Goal: Task Accomplishment & Management: Manage account settings

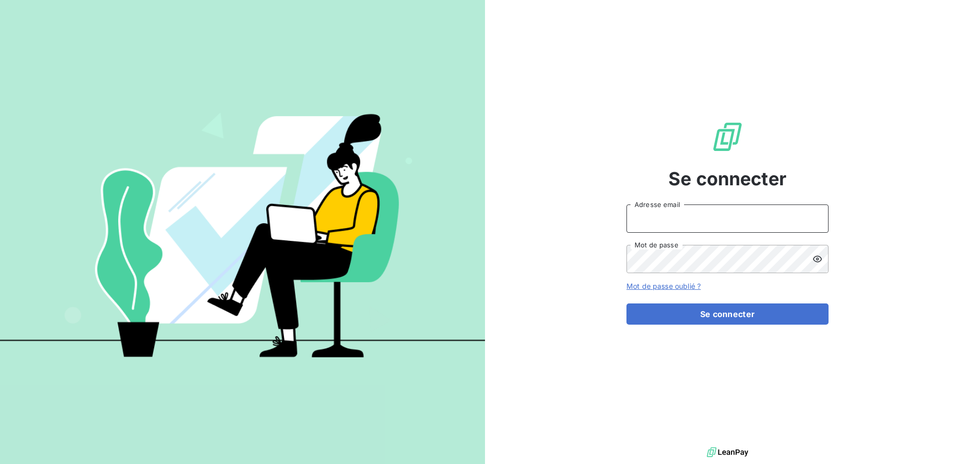
click at [708, 213] on input "Adresse email" at bounding box center [727, 219] width 202 height 28
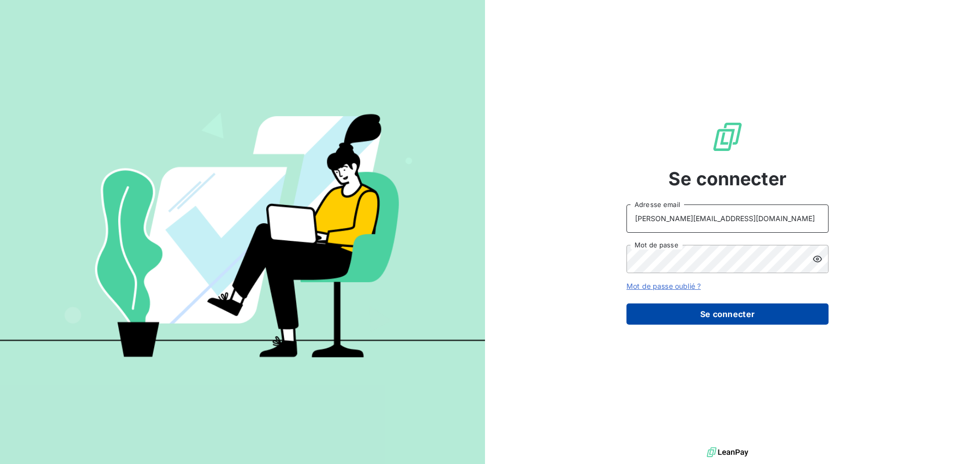
type input "[PERSON_NAME][EMAIL_ADDRESS][DOMAIN_NAME]"
click at [717, 316] on button "Se connecter" at bounding box center [727, 314] width 202 height 21
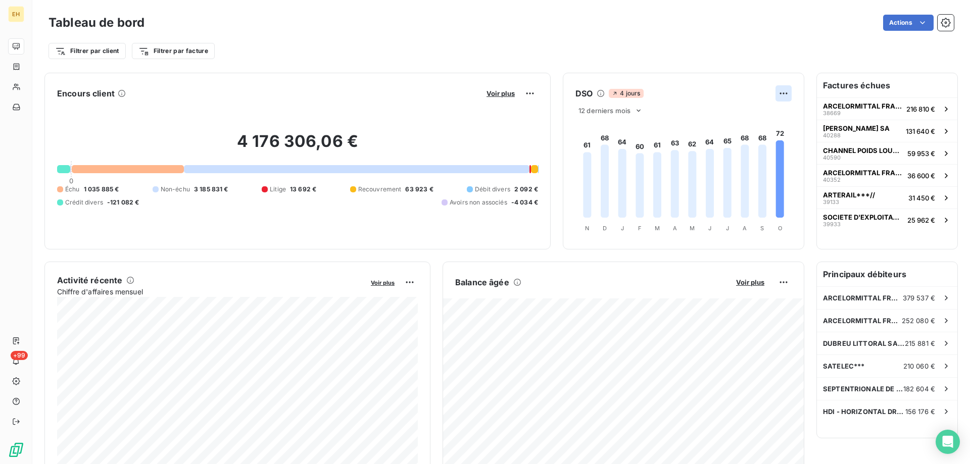
click at [789, 96] on html "EH +99 Tableau de bord Actions Filtrer par client Filtrer par facture Encours c…" at bounding box center [485, 232] width 970 height 464
click at [779, 281] on html "EH +99 Tableau de bord Actions Filtrer par client Filtrer par facture Encours c…" at bounding box center [485, 232] width 970 height 464
click at [780, 280] on html "EH +99 Tableau de bord Actions Filtrer par client Filtrer par facture Encours c…" at bounding box center [485, 232] width 970 height 464
click at [757, 286] on html "EH +99 Tableau de bord Actions Filtrer par client Filtrer par facture Encours c…" at bounding box center [485, 232] width 970 height 464
click at [757, 282] on span "Voir plus" at bounding box center [750, 282] width 28 height 8
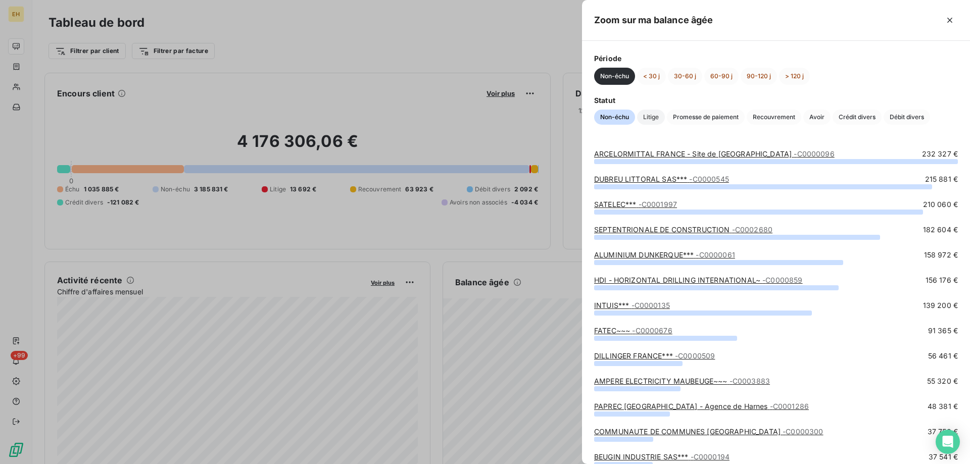
click at [648, 116] on span "Litige" at bounding box center [651, 117] width 28 height 15
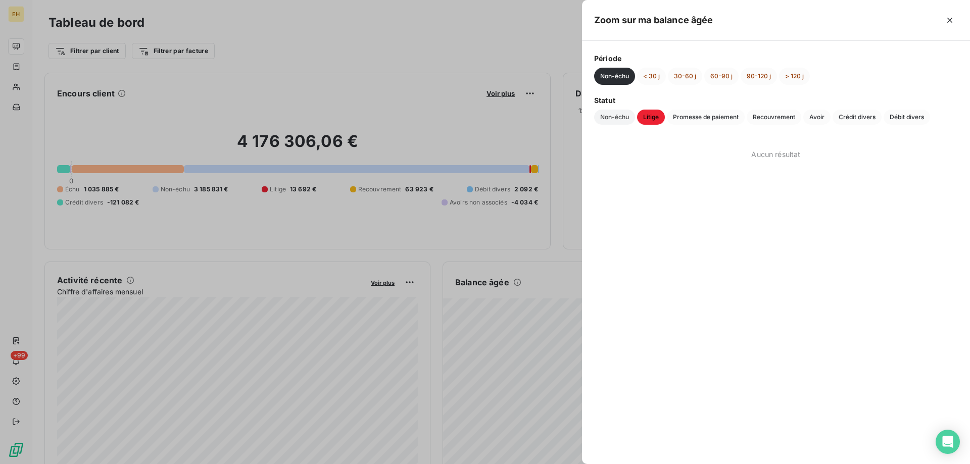
click at [607, 116] on span "Non-échu" at bounding box center [614, 117] width 41 height 15
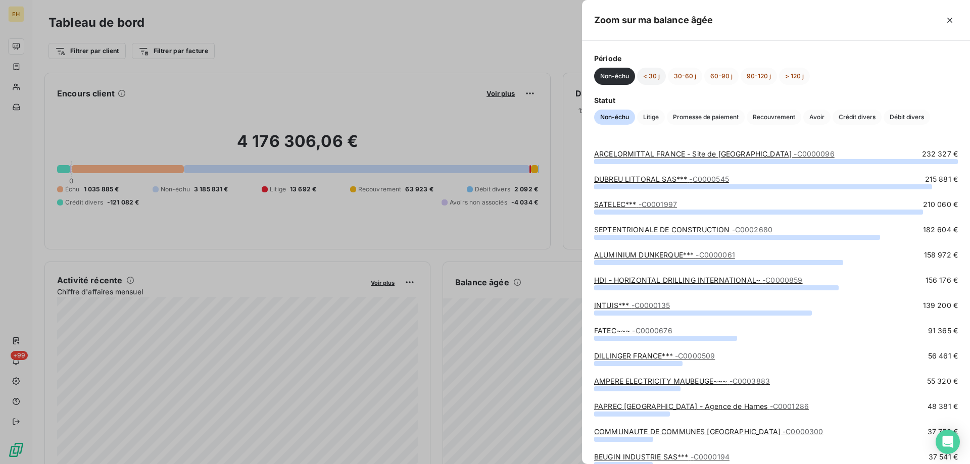
click at [653, 80] on button "< 30 j" at bounding box center [651, 76] width 29 height 17
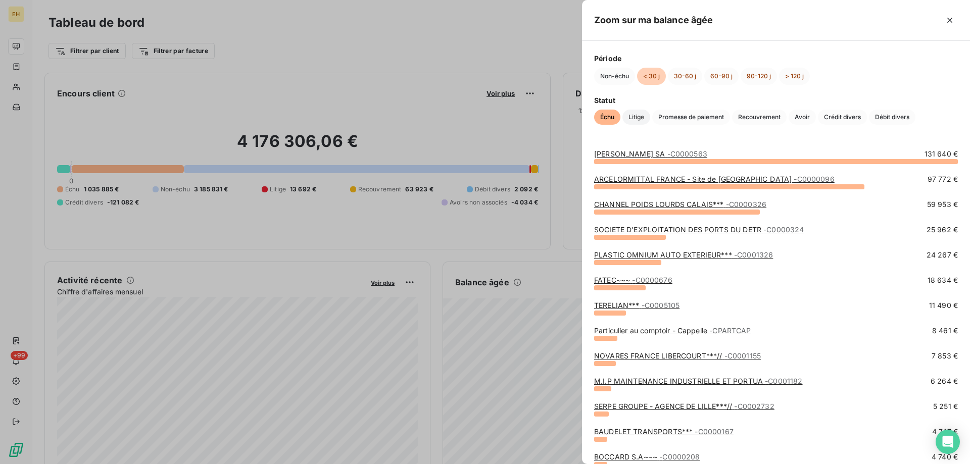
click at [636, 116] on span "Litige" at bounding box center [636, 117] width 28 height 15
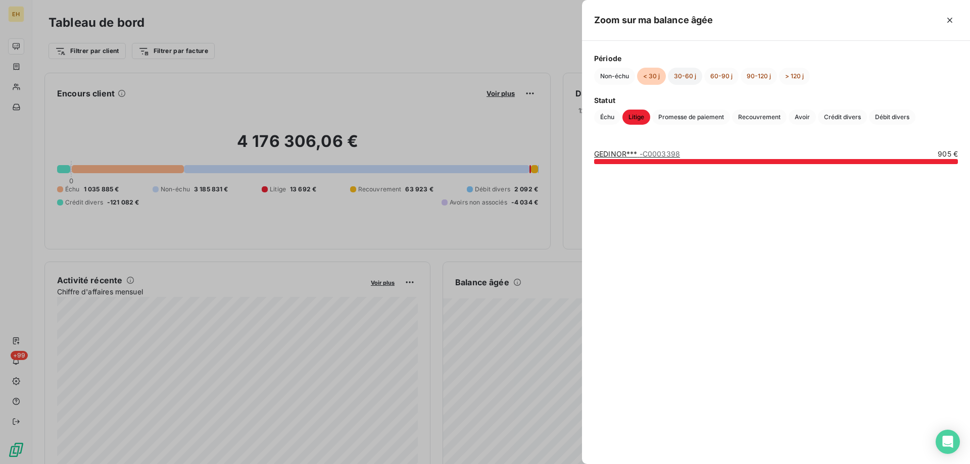
click at [679, 78] on button "30-60 j" at bounding box center [685, 76] width 34 height 17
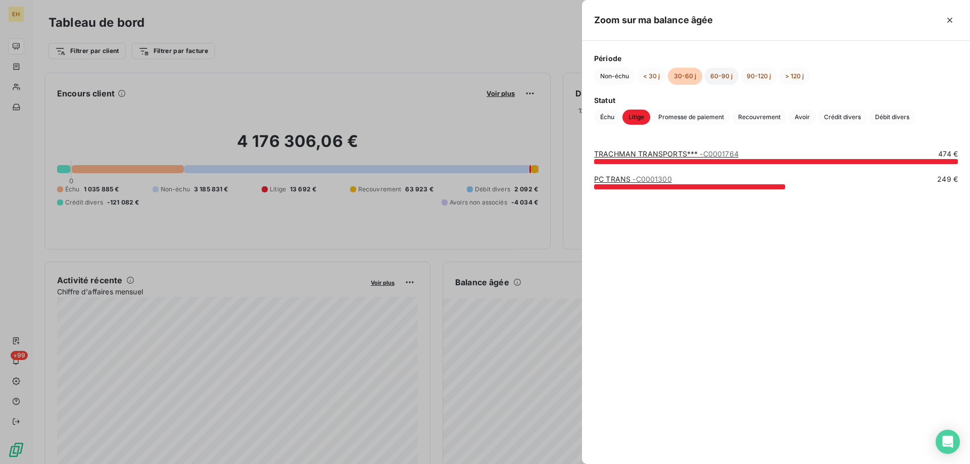
click at [722, 75] on button "60-90 j" at bounding box center [721, 76] width 34 height 17
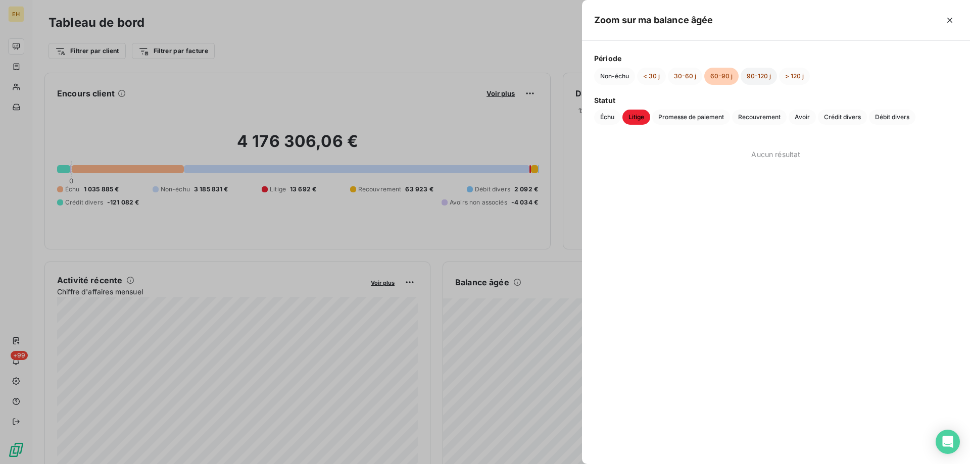
click at [754, 79] on button "90-120 j" at bounding box center [759, 76] width 36 height 17
click at [792, 77] on button "> 120 j" at bounding box center [794, 76] width 31 height 17
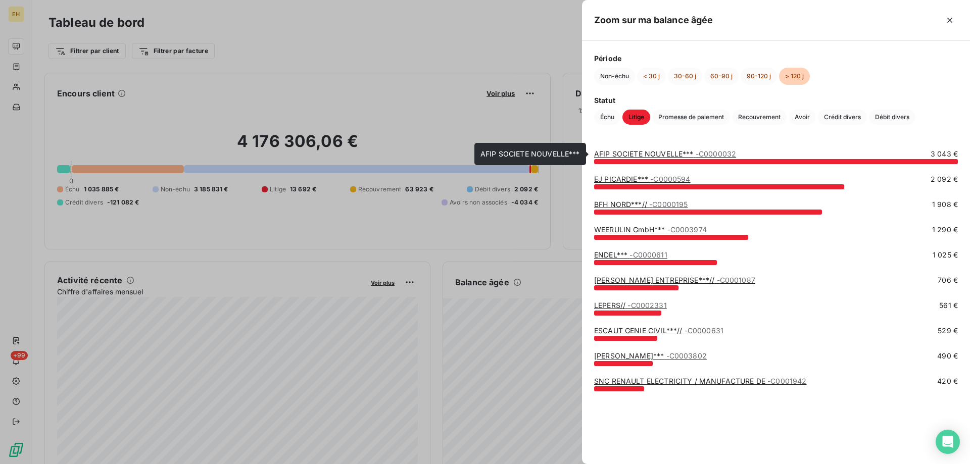
click at [665, 152] on link "AFIP SOCIETE NOUVELLE*** - C0000032" at bounding box center [665, 154] width 142 height 9
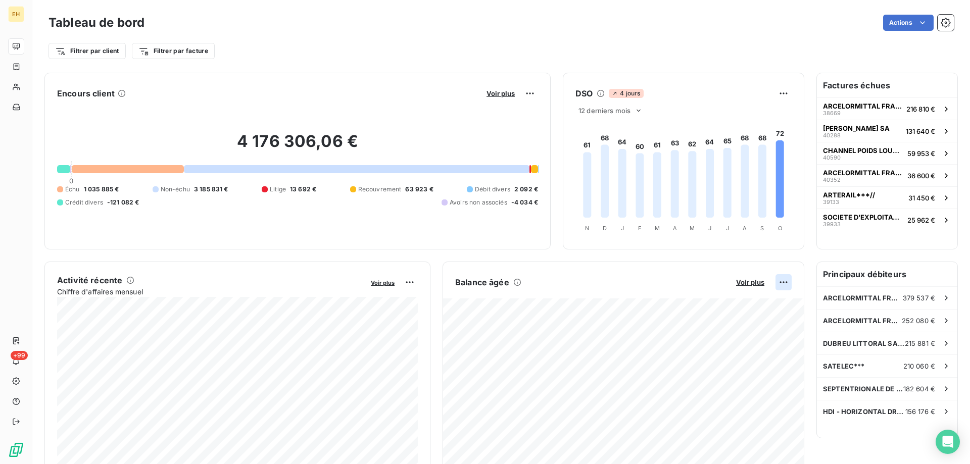
click at [779, 281] on html "EH +99 Tableau de bord Actions Filtrer par client Filtrer par facture Encours c…" at bounding box center [485, 232] width 970 height 464
click at [669, 323] on html "EH +99 Tableau de bord Actions Filtrer par client Filtrer par facture Encours c…" at bounding box center [485, 232] width 970 height 464
click at [751, 280] on span "Voir plus" at bounding box center [750, 282] width 28 height 8
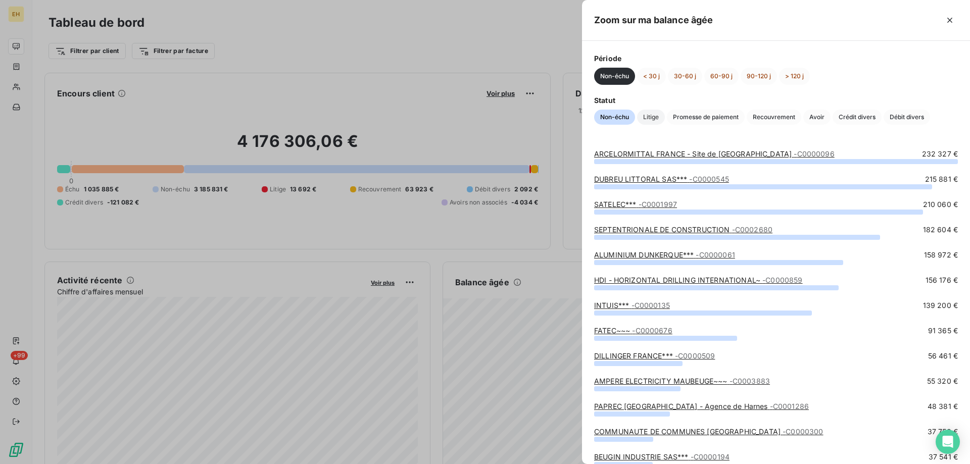
click at [657, 116] on span "Litige" at bounding box center [651, 117] width 28 height 15
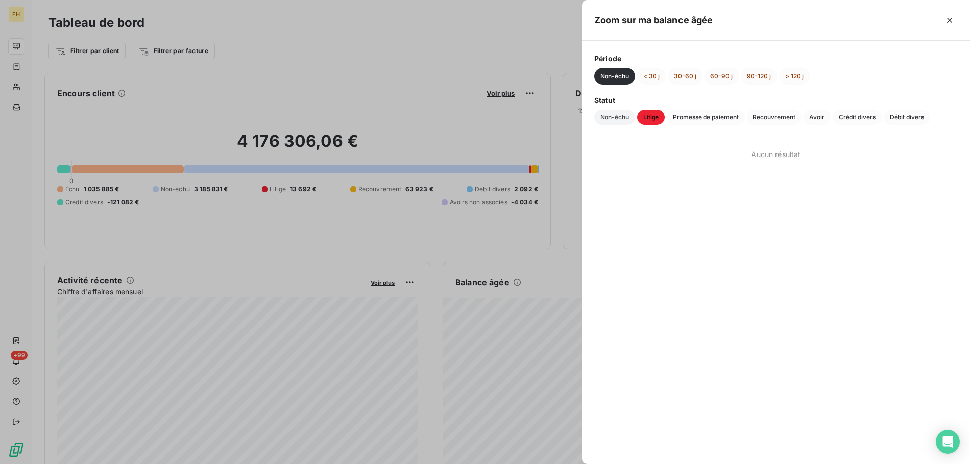
click at [630, 120] on span "Non-échu" at bounding box center [614, 117] width 41 height 15
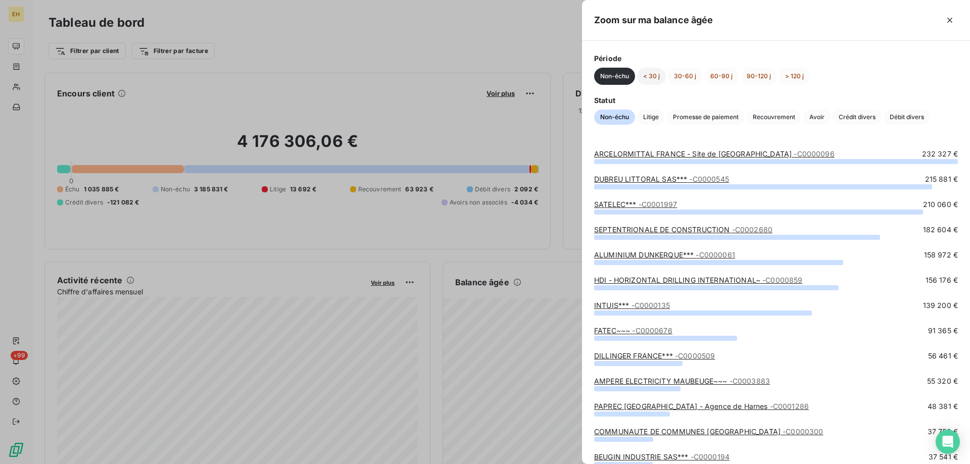
click at [656, 78] on button "< 30 j" at bounding box center [651, 76] width 29 height 17
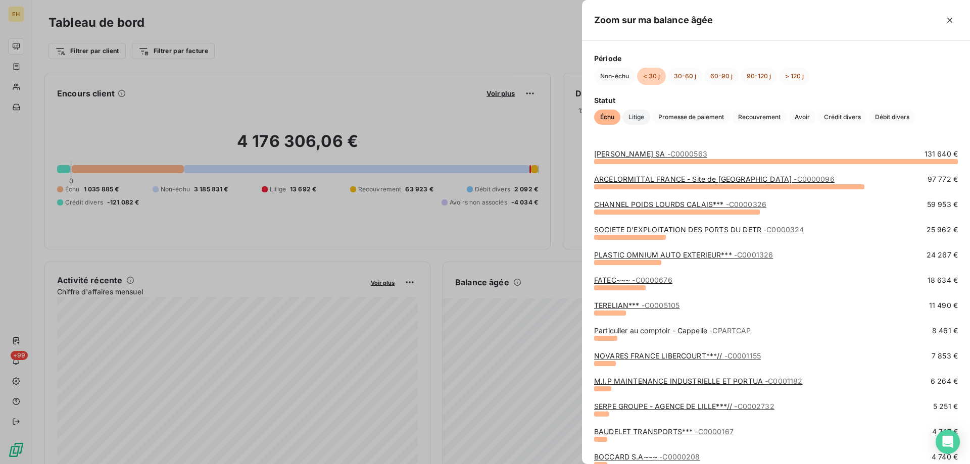
click at [635, 122] on span "Litige" at bounding box center [636, 117] width 28 height 15
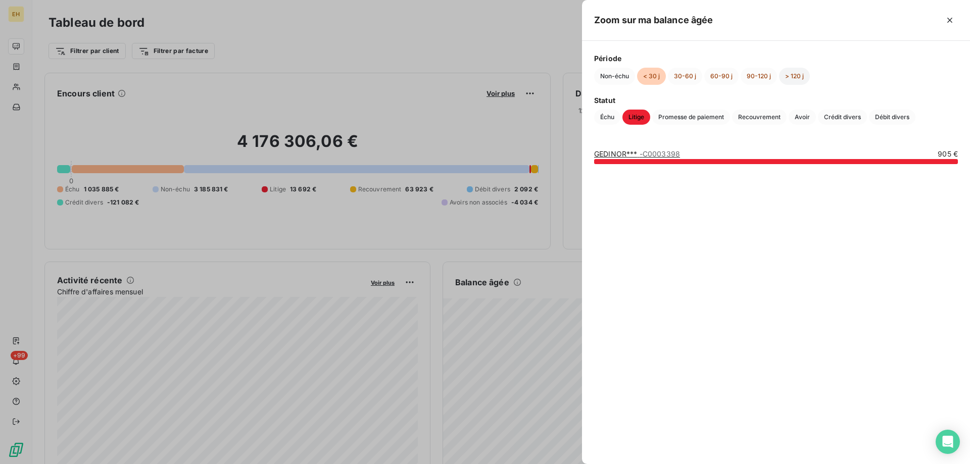
click at [797, 76] on button "> 120 j" at bounding box center [794, 76] width 31 height 17
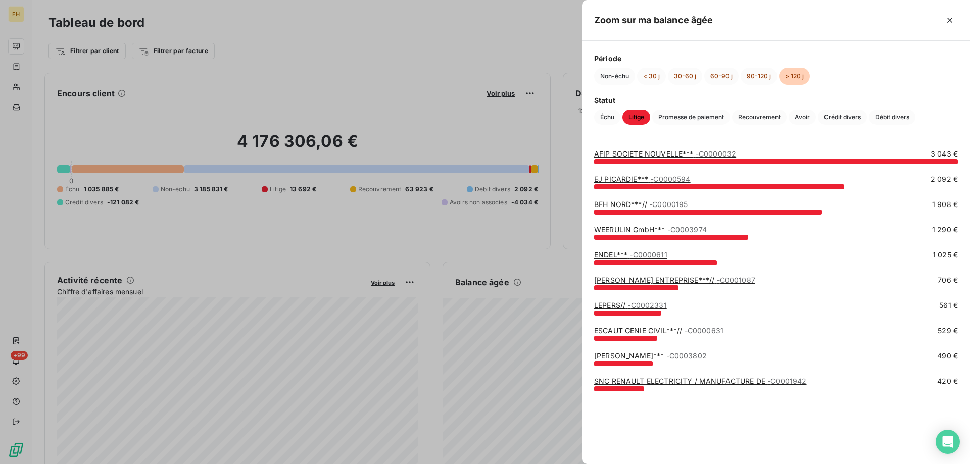
click at [387, 295] on div at bounding box center [485, 232] width 970 height 464
